Goal: Task Accomplishment & Management: Manage account settings

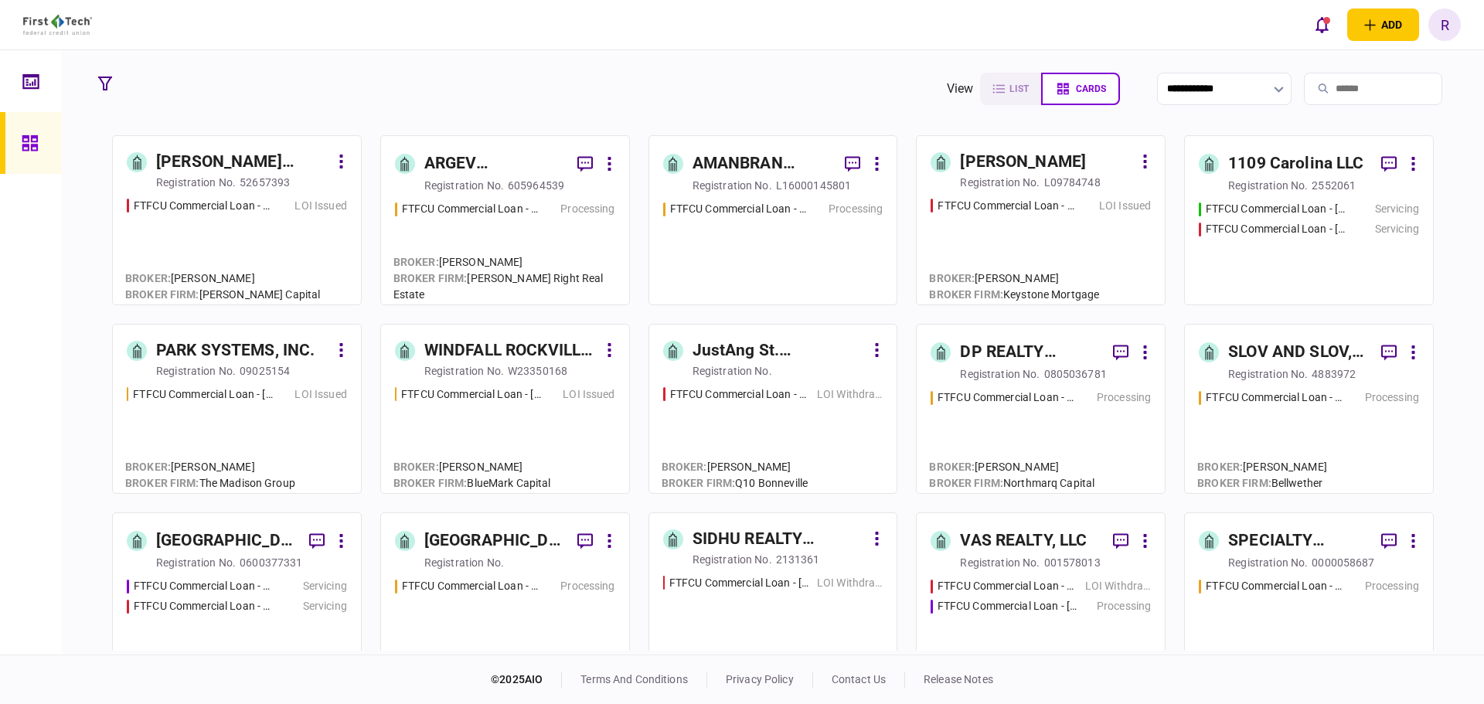
click at [1290, 353] on div "SLOV AND SLOV, LLC" at bounding box center [1299, 352] width 141 height 25
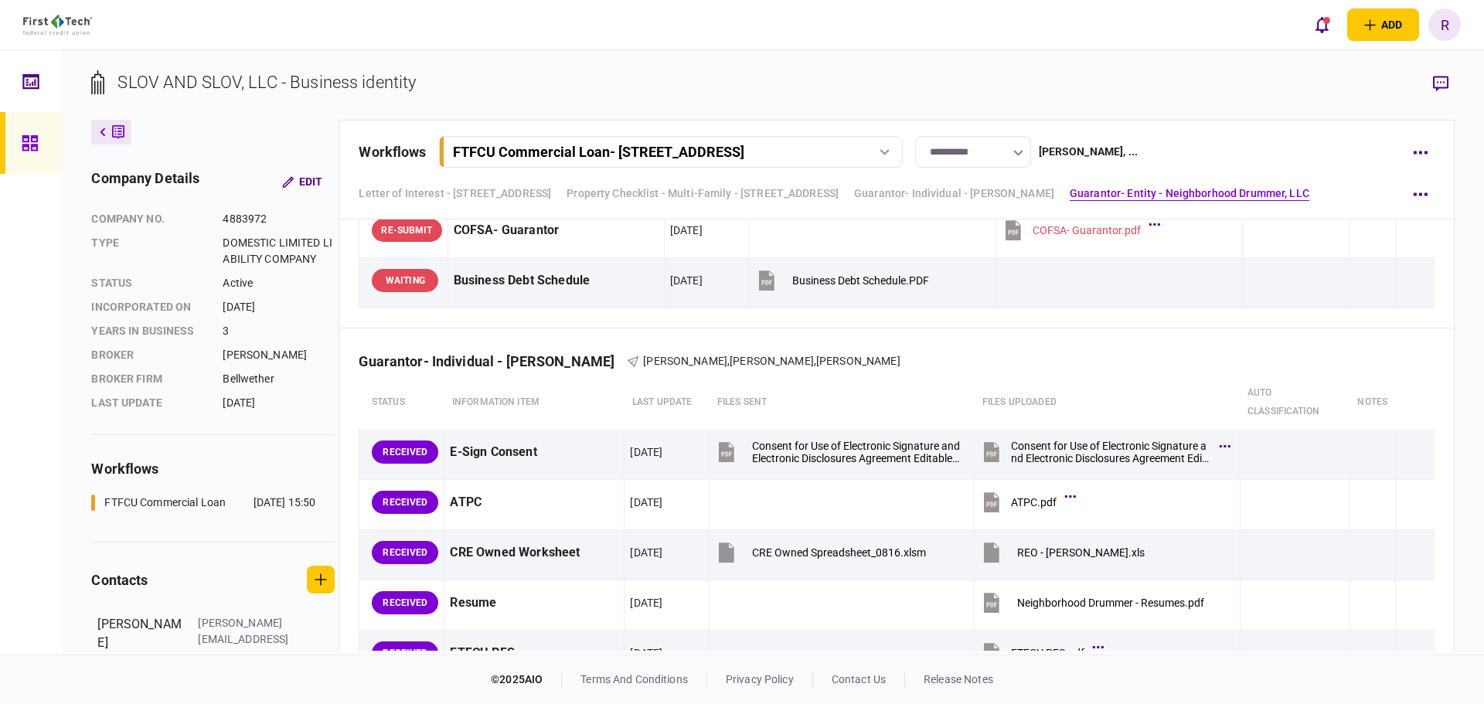
scroll to position [2706, 0]
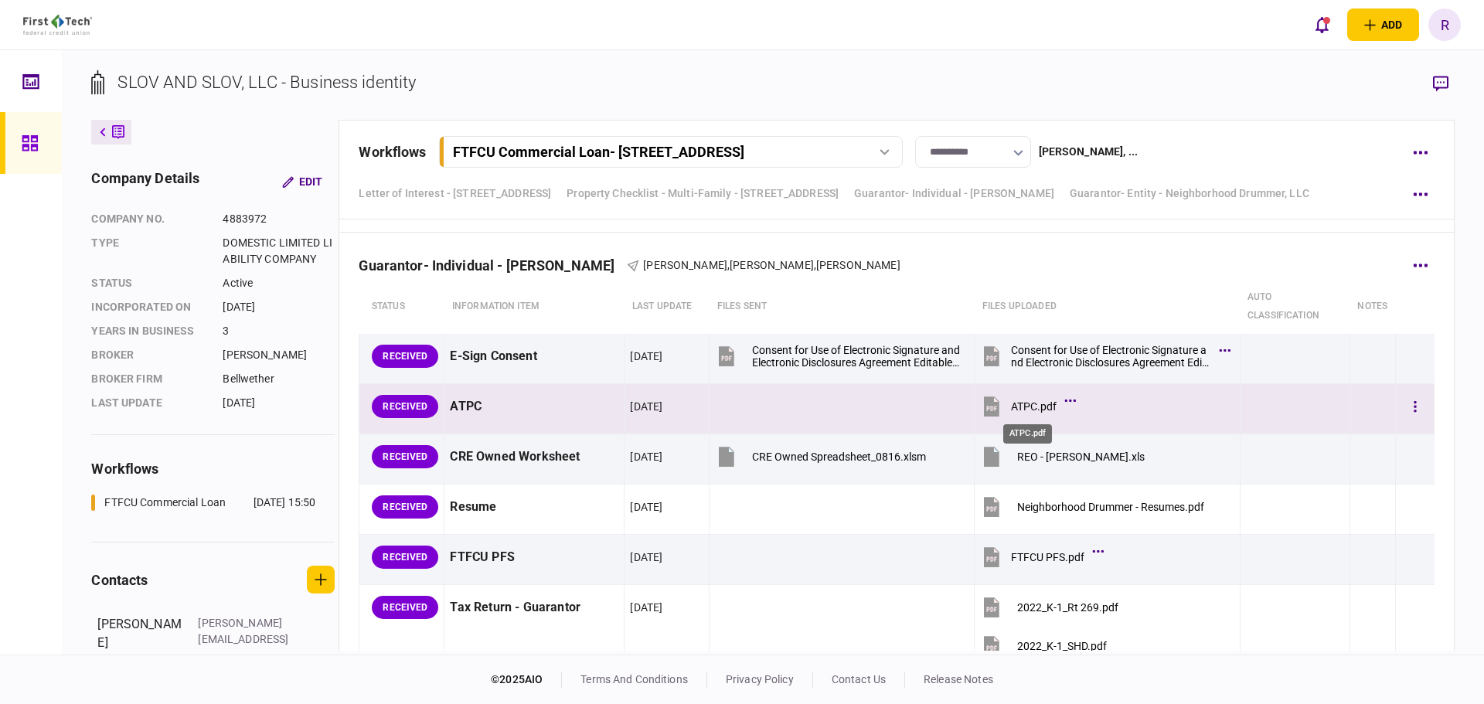
click at [1034, 406] on div "ATPC.pdf" at bounding box center [1034, 406] width 46 height 12
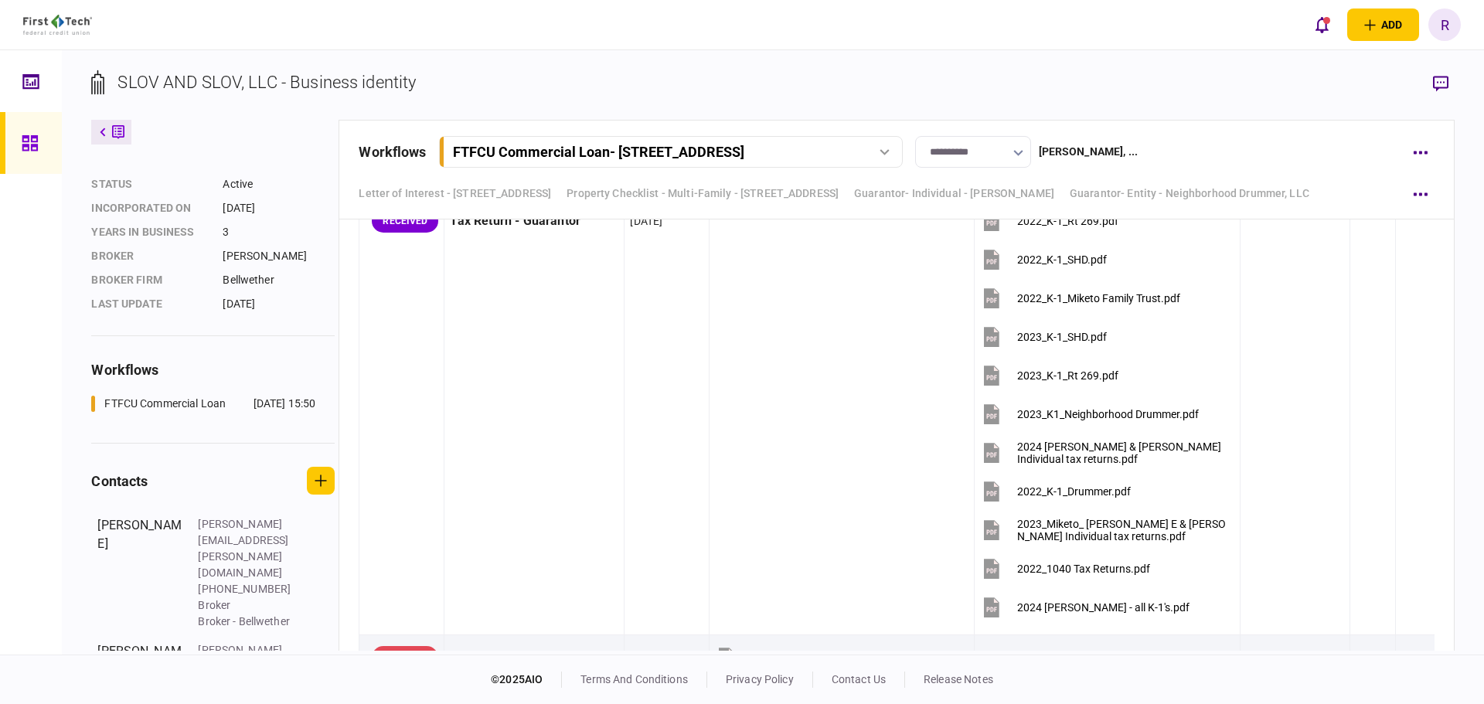
scroll to position [302, 0]
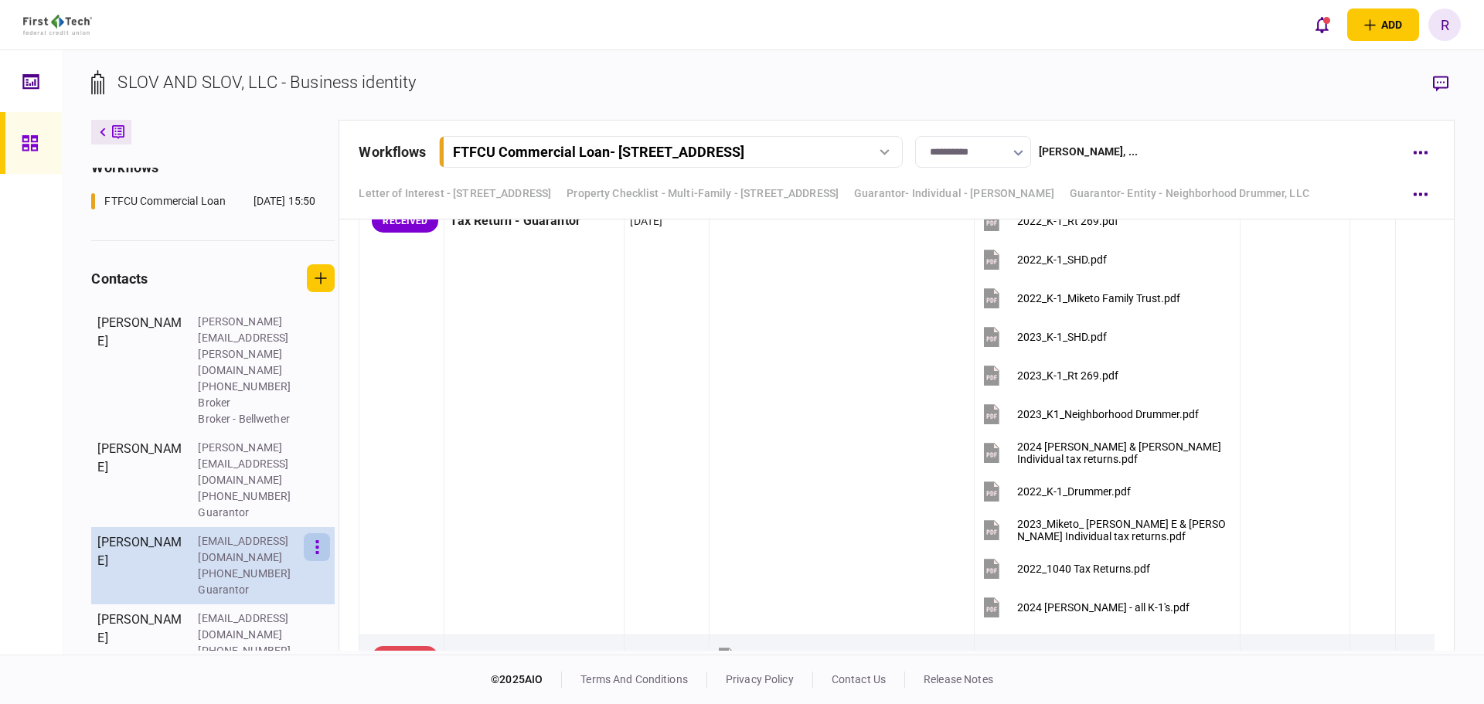
click at [314, 533] on button "button" at bounding box center [317, 547] width 26 height 28
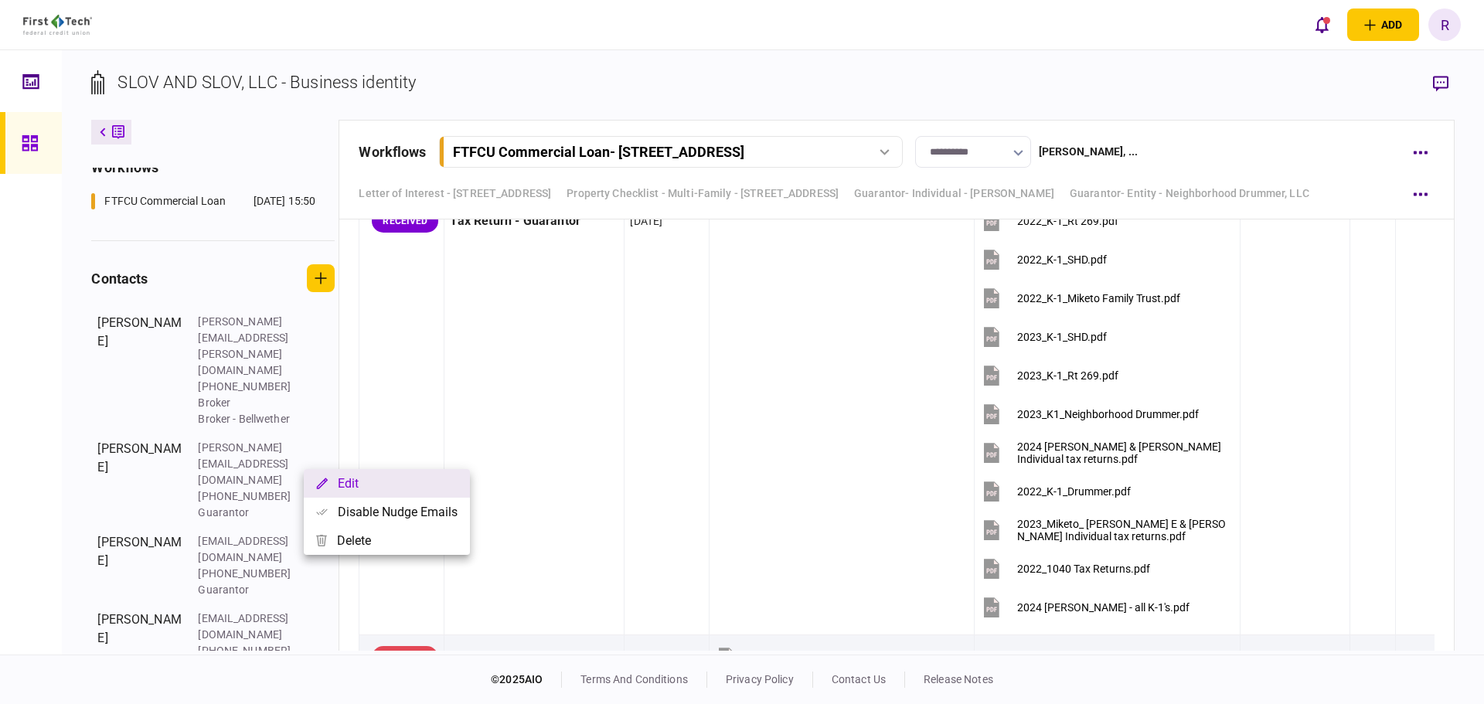
click at [354, 494] on button "Edit" at bounding box center [387, 483] width 166 height 29
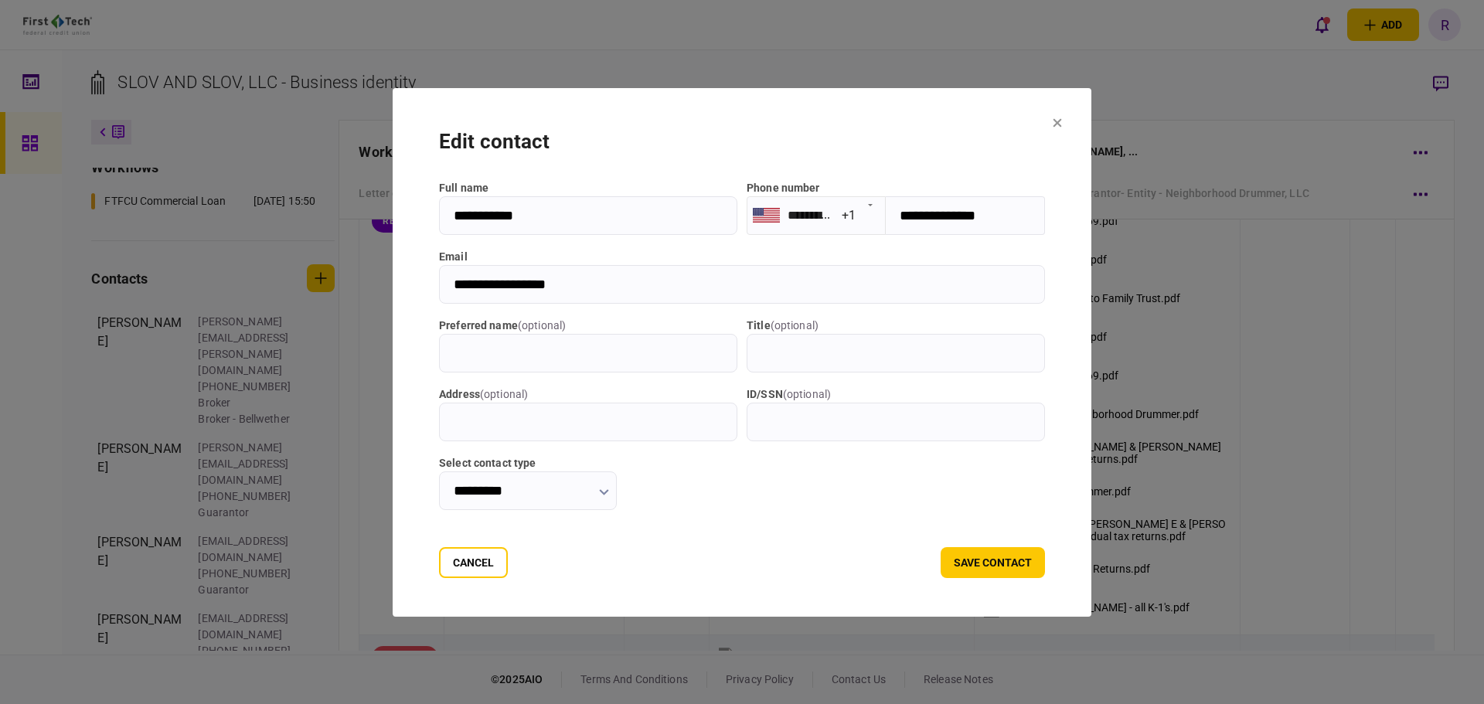
drag, startPoint x: 997, startPoint y: 221, endPoint x: 893, endPoint y: 220, distance: 103.6
click at [893, 220] on input "**********" at bounding box center [965, 215] width 159 height 39
drag, startPoint x: 551, startPoint y: 284, endPoint x: 419, endPoint y: 279, distance: 132.3
click at [439, 279] on input "**********" at bounding box center [742, 284] width 606 height 39
click at [1062, 124] on icon at bounding box center [1058, 122] width 9 height 9
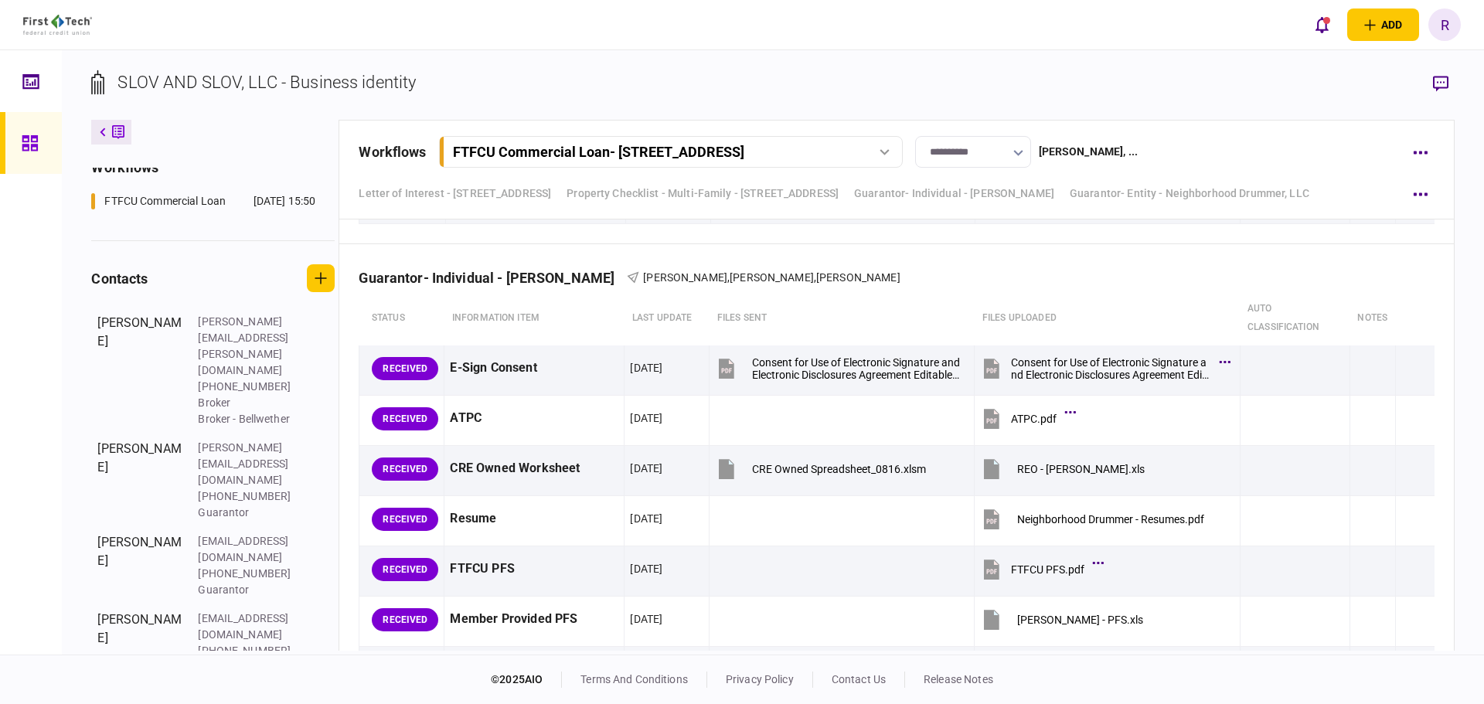
scroll to position [6185, 0]
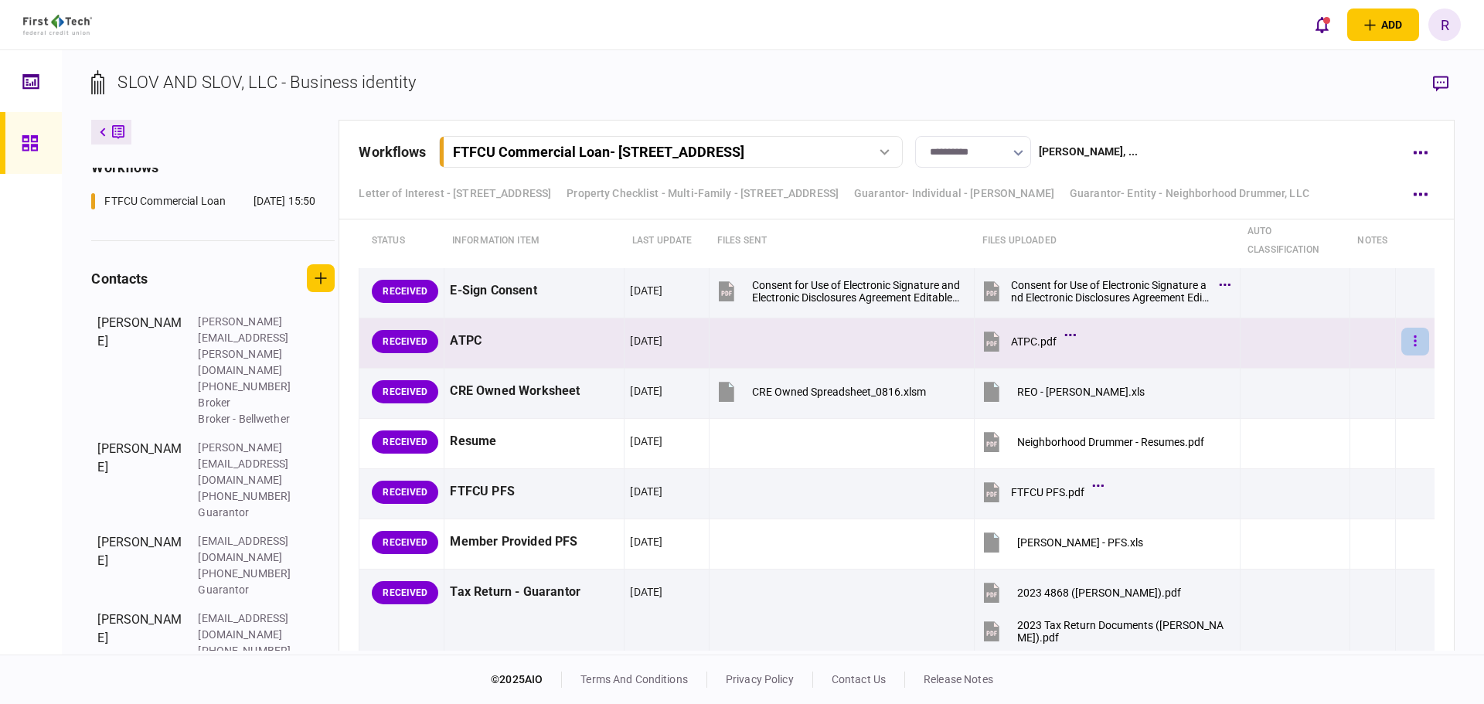
click at [1402, 341] on button "button" at bounding box center [1416, 342] width 28 height 28
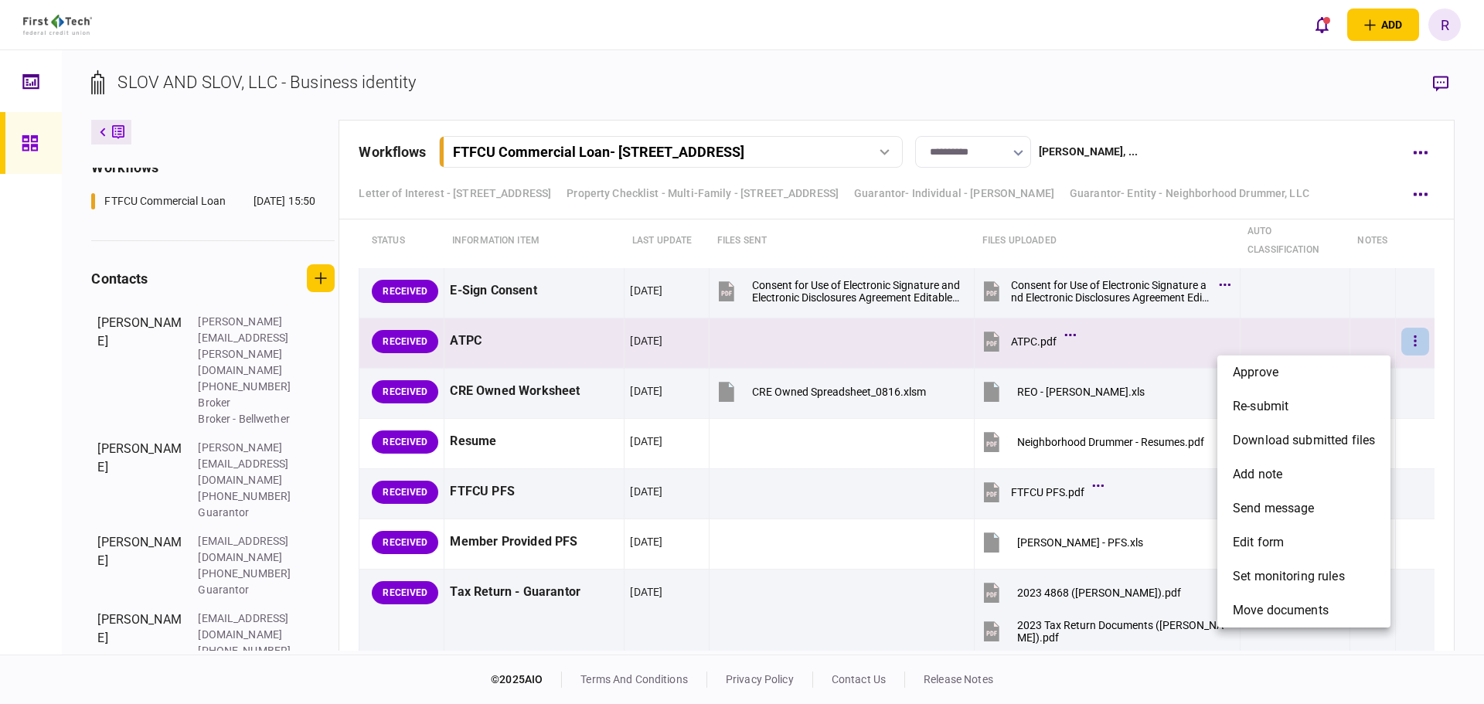
click at [1024, 342] on div at bounding box center [742, 352] width 1484 height 704
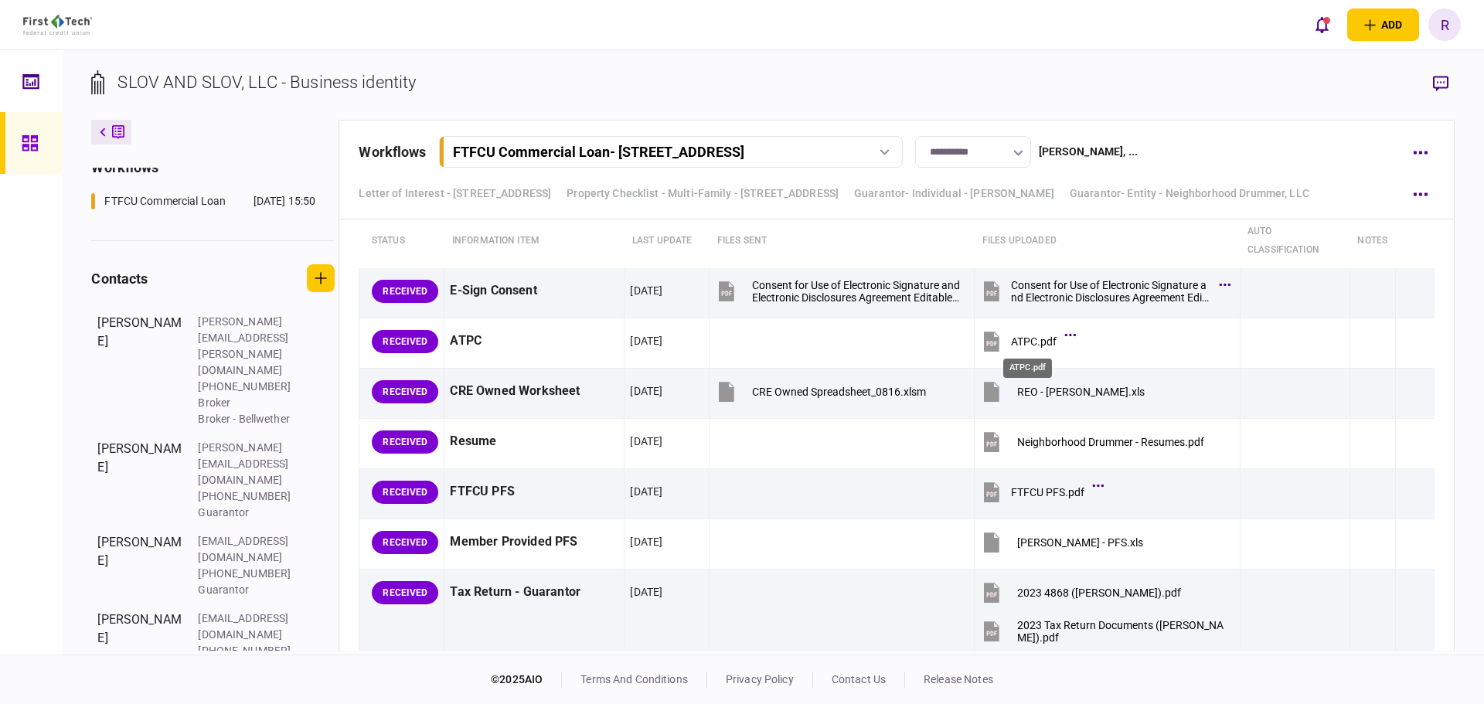
click at [1024, 342] on div "ATPC.pdf" at bounding box center [1034, 342] width 46 height 12
click at [315, 695] on icon "button" at bounding box center [317, 702] width 4 height 15
click at [345, 612] on button "Edit" at bounding box center [387, 605] width 166 height 29
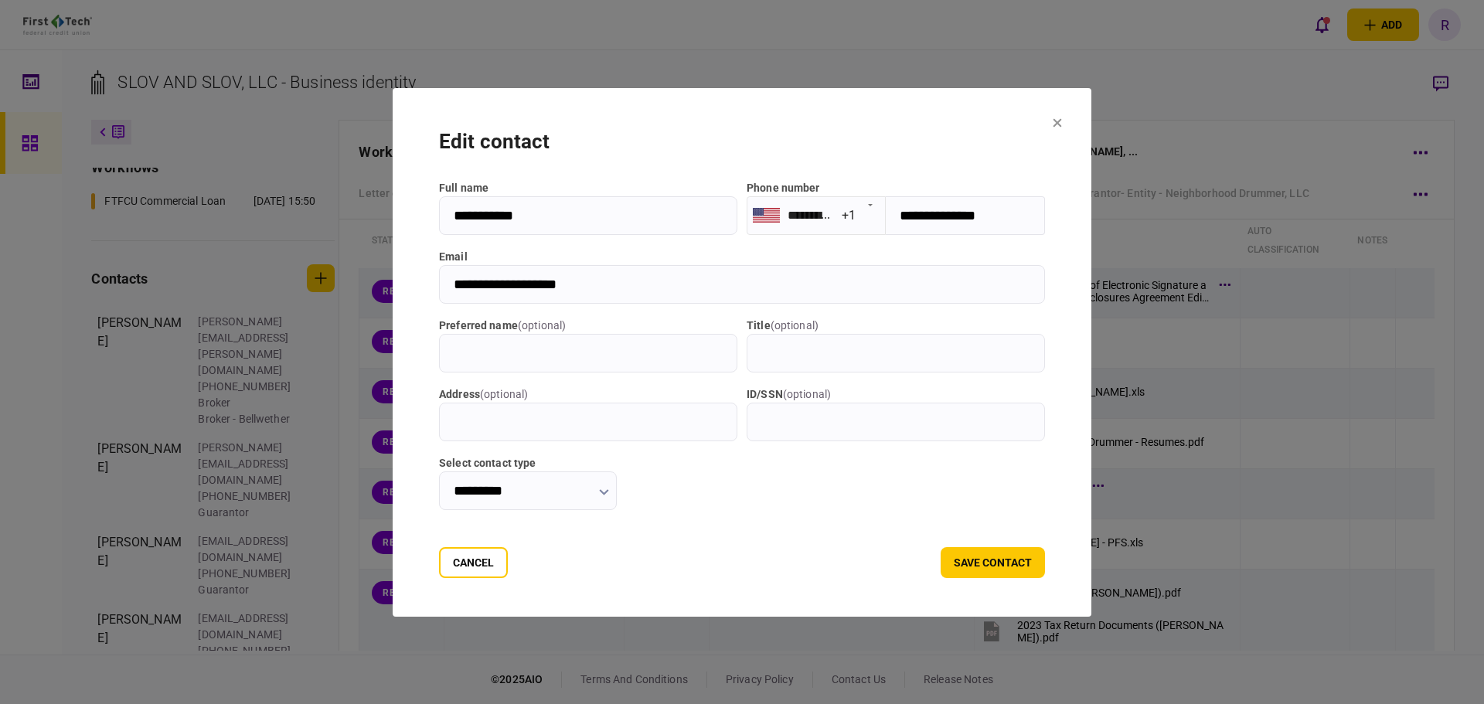
drag, startPoint x: 606, startPoint y: 286, endPoint x: 366, endPoint y: 285, distance: 240.5
click at [366, 285] on div "**********" at bounding box center [742, 352] width 1484 height 704
drag, startPoint x: 988, startPoint y: 216, endPoint x: 847, endPoint y: 213, distance: 140.8
click at [847, 213] on section "**********" at bounding box center [896, 215] width 298 height 39
click at [455, 567] on button "Cancel" at bounding box center [473, 562] width 69 height 31
